Goal: Information Seeking & Learning: Learn about a topic

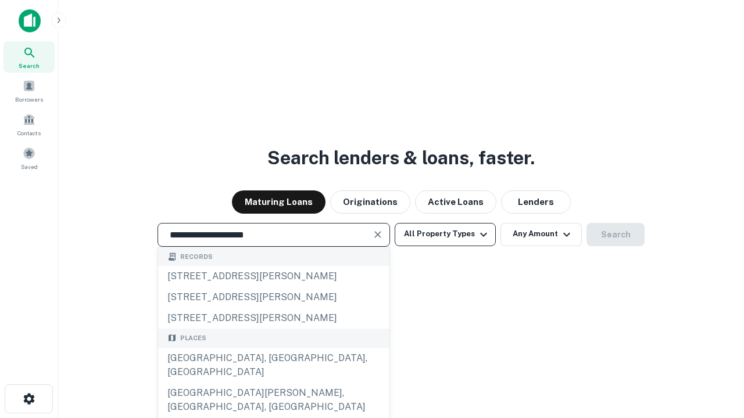
click at [273, 383] on div "[GEOGRAPHIC_DATA], [GEOGRAPHIC_DATA], [GEOGRAPHIC_DATA]" at bounding box center [273, 365] width 231 height 35
type input "**********"
click at [445, 234] on button "All Property Types" at bounding box center [444, 234] width 101 height 23
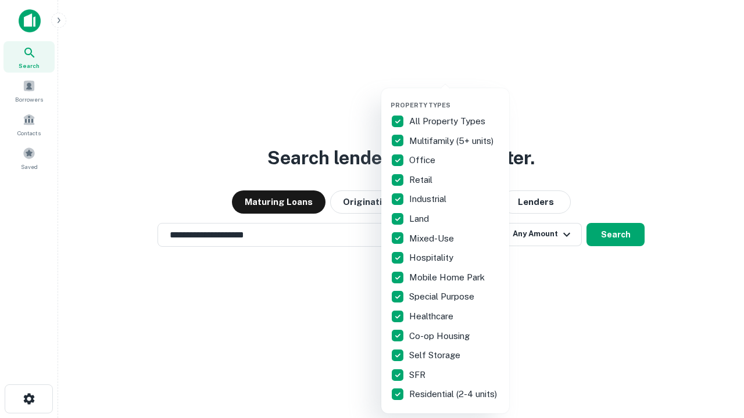
click at [454, 98] on button "button" at bounding box center [454, 98] width 128 height 1
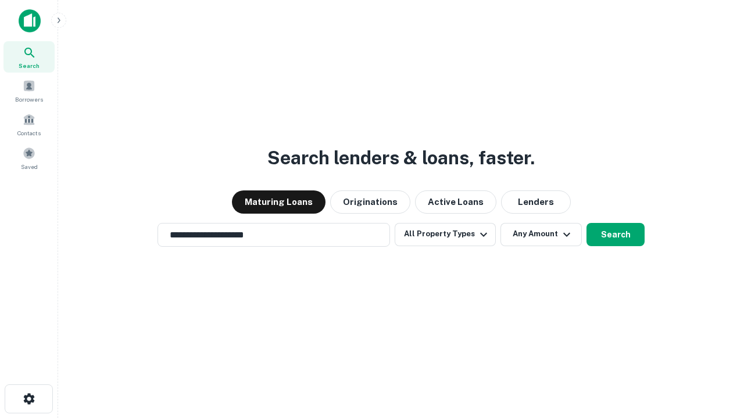
scroll to position [7, 140]
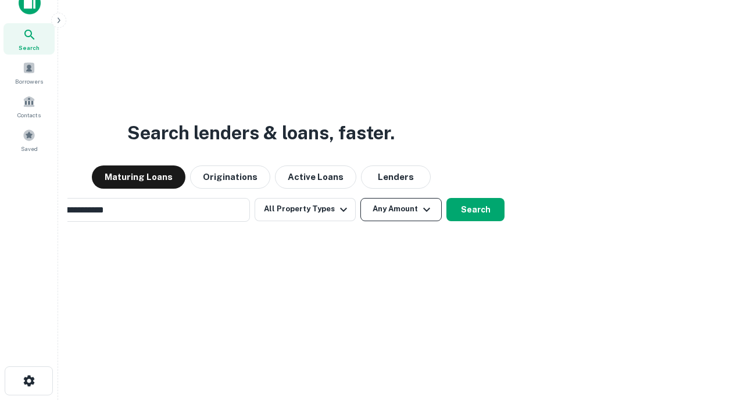
click at [360, 198] on button "Any Amount" at bounding box center [400, 209] width 81 height 23
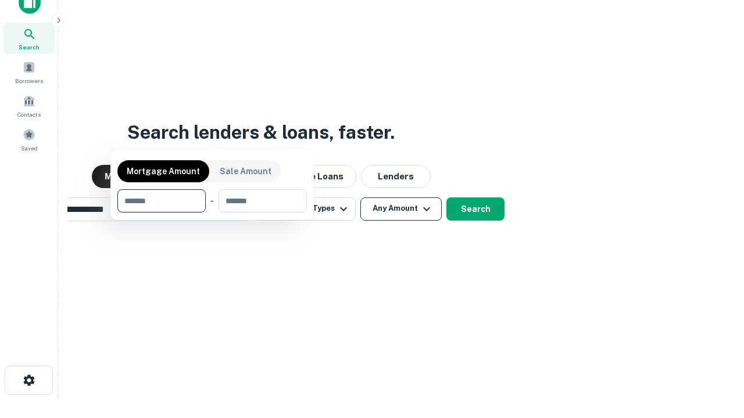
scroll to position [84, 329]
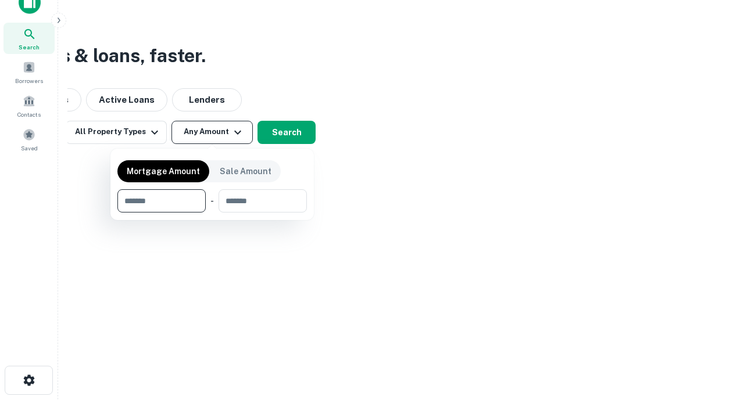
type input "*******"
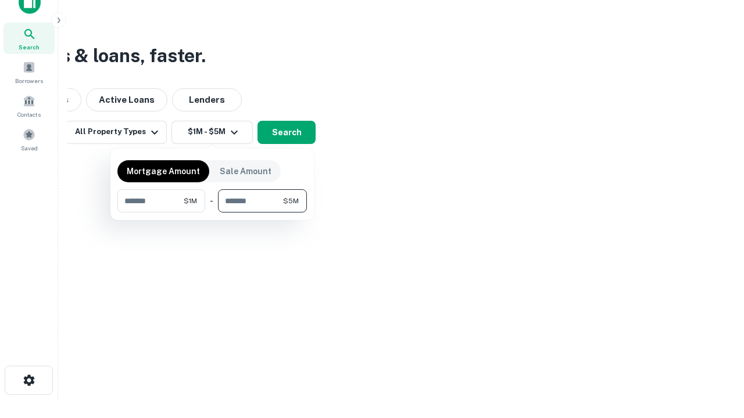
type input "*******"
click at [212, 213] on button "button" at bounding box center [211, 213] width 189 height 1
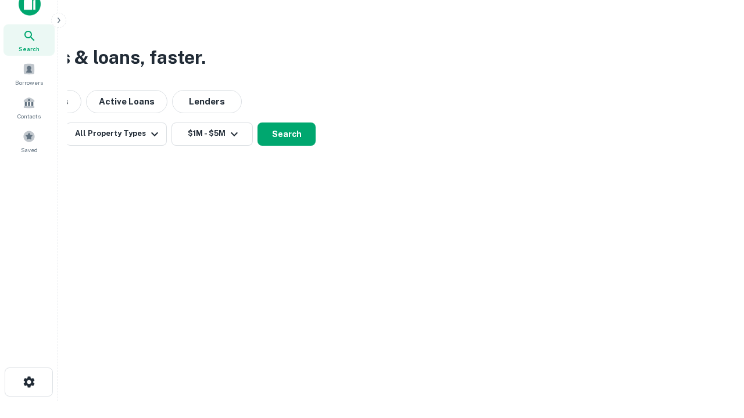
scroll to position [7, 214]
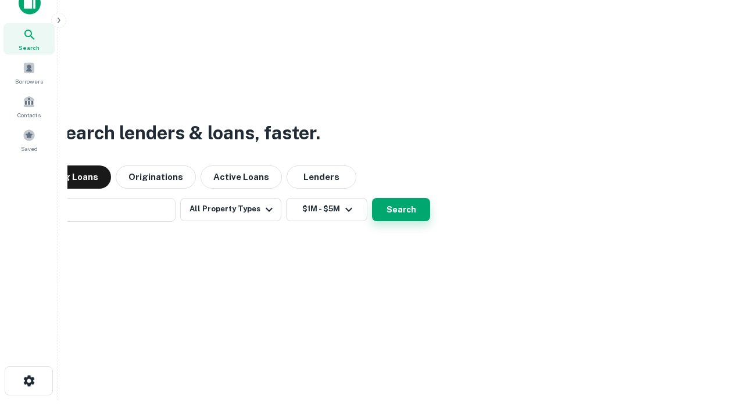
click at [372, 198] on button "Search" at bounding box center [401, 209] width 58 height 23
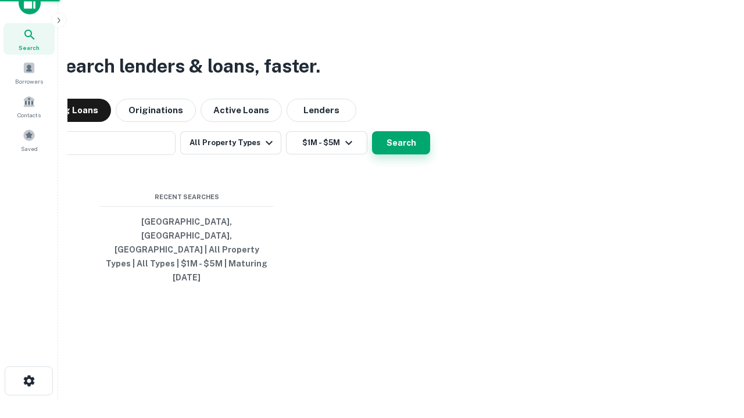
scroll to position [31, 329]
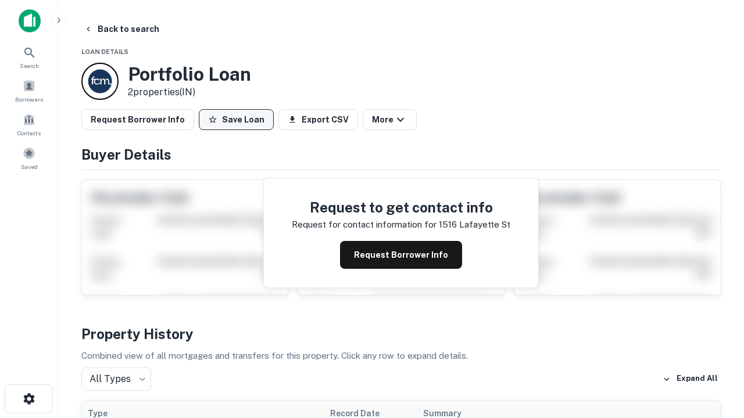
click at [236, 120] on button "Save Loan" at bounding box center [236, 119] width 75 height 21
click at [239, 120] on button "Save Loan" at bounding box center [236, 119] width 75 height 21
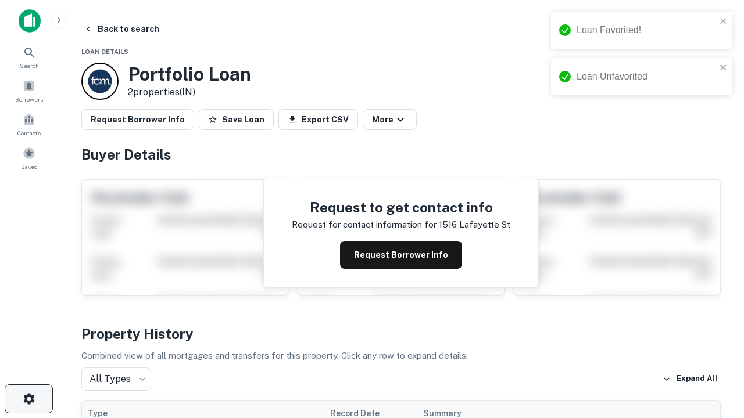
click at [28, 399] on icon "button" at bounding box center [29, 399] width 14 height 14
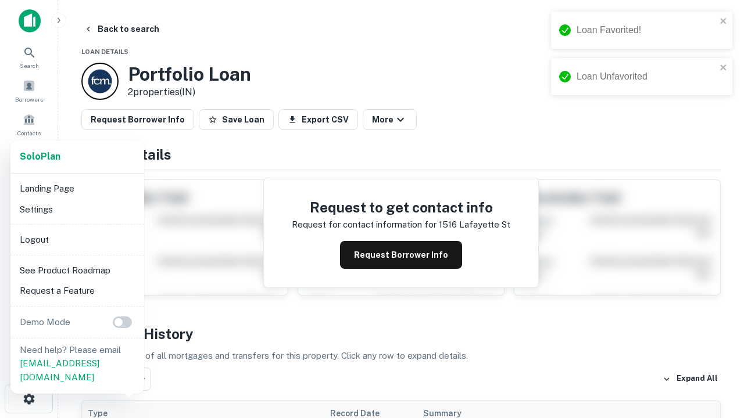
click at [77, 239] on li "Logout" at bounding box center [77, 239] width 124 height 21
